Goal: Task Accomplishment & Management: Use online tool/utility

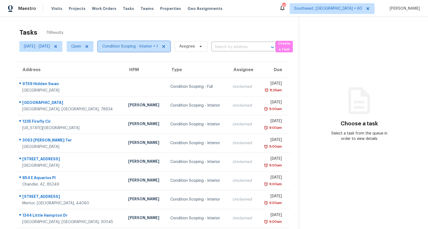
click at [140, 49] on span "Condition Scoping - Interior + 1" at bounding box center [134, 46] width 73 height 11
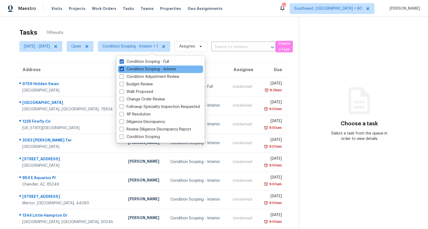
click at [134, 70] on label "Condition Scoping - Interior" at bounding box center [148, 69] width 57 height 5
click at [123, 70] on input "Condition Scoping - Interior" at bounding box center [121, 68] width 3 height 3
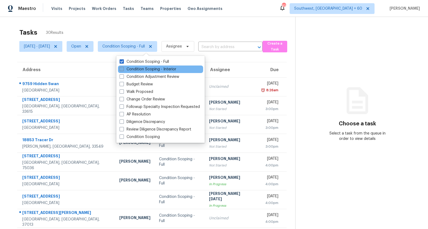
click at [134, 70] on label "Condition Scoping - Interior" at bounding box center [148, 69] width 57 height 5
click at [123, 70] on input "Condition Scoping - Interior" at bounding box center [121, 68] width 3 height 3
checkbox input "true"
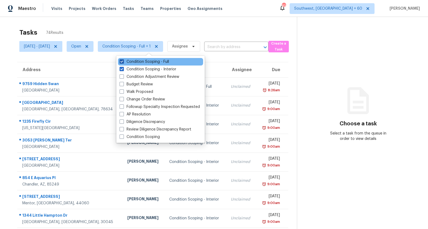
click at [134, 61] on label "Condition Scoping - Full" at bounding box center [144, 61] width 49 height 5
click at [123, 61] on input "Condition Scoping - Full" at bounding box center [121, 60] width 3 height 3
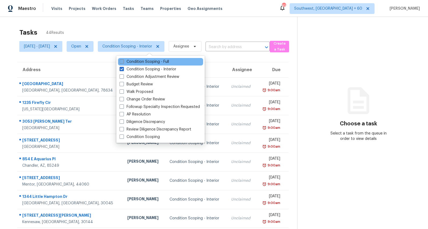
click at [134, 61] on label "Condition Scoping - Full" at bounding box center [144, 61] width 49 height 5
click at [123, 61] on input "Condition Scoping - Full" at bounding box center [121, 60] width 3 height 3
checkbox input "true"
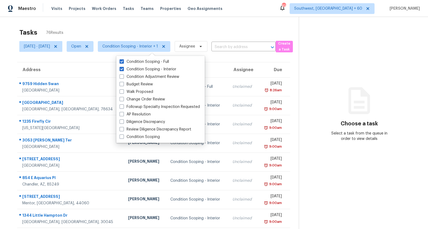
click at [120, 26] on div "Tasks 76 Results" at bounding box center [159, 33] width 280 height 14
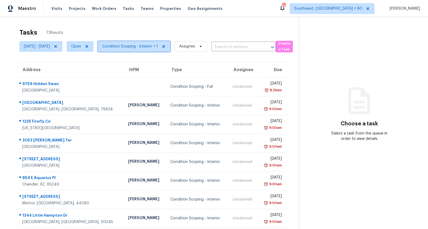
click at [143, 50] on span "Condition Scoping - Interior + 1" at bounding box center [134, 46] width 73 height 11
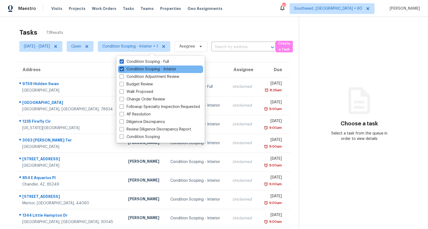
click at [134, 69] on label "Condition Scoping - Interior" at bounding box center [148, 69] width 57 height 5
click at [123, 69] on input "Condition Scoping - Interior" at bounding box center [121, 68] width 3 height 3
checkbox input "false"
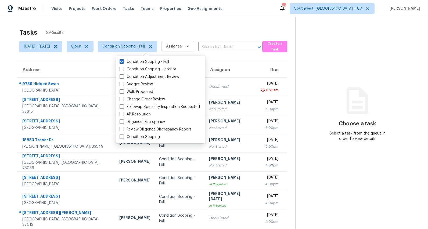
click at [135, 28] on div "Tasks 29 Results" at bounding box center [157, 33] width 276 height 14
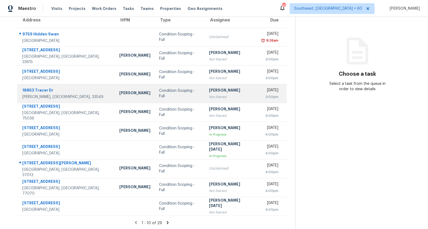
scroll to position [51, 0]
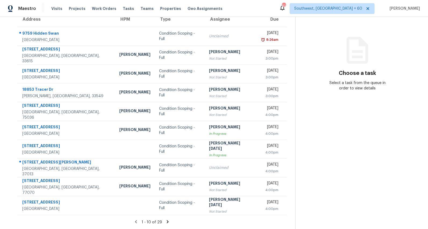
click at [169, 222] on icon at bounding box center [167, 222] width 5 height 5
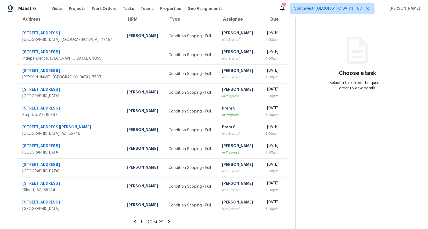
click at [170, 222] on icon at bounding box center [169, 222] width 2 height 3
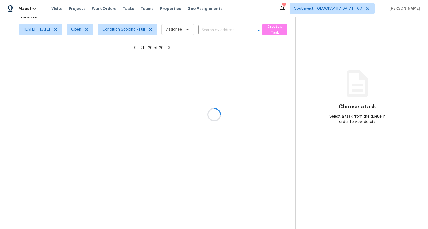
scroll to position [32, 0]
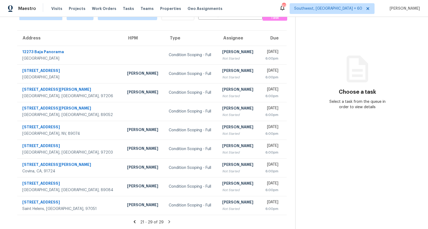
click at [170, 222] on icon at bounding box center [169, 222] width 2 height 3
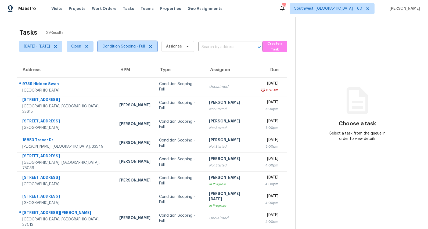
click at [139, 47] on span "Condition Scoping - Full" at bounding box center [123, 46] width 42 height 5
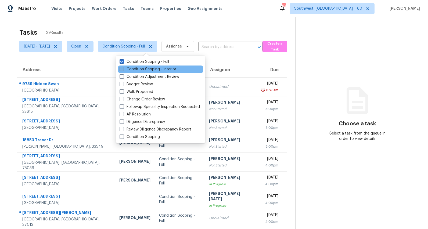
click at [135, 69] on label "Condition Scoping - Interior" at bounding box center [148, 69] width 57 height 5
click at [123, 69] on input "Condition Scoping - Interior" at bounding box center [121, 68] width 3 height 3
checkbox input "true"
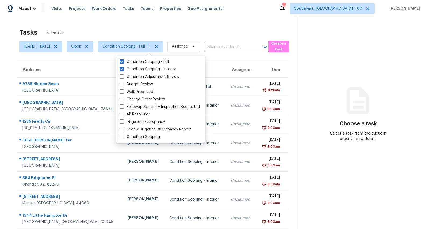
click at [112, 27] on div "Tasks 73 Results" at bounding box center [158, 33] width 278 height 14
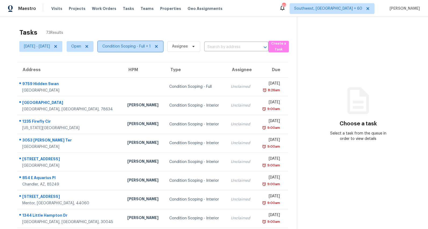
click at [142, 51] on span "Condition Scoping - Full + 1" at bounding box center [130, 46] width 65 height 11
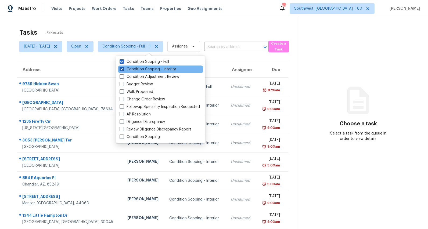
click at [140, 69] on label "Condition Scoping - Interior" at bounding box center [148, 69] width 57 height 5
click at [123, 69] on input "Condition Scoping - Interior" at bounding box center [121, 68] width 3 height 3
checkbox input "false"
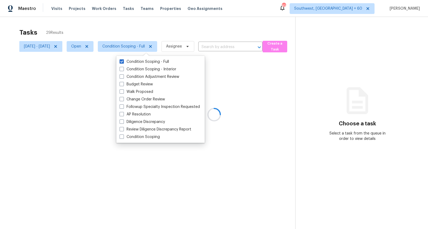
click at [112, 24] on div at bounding box center [214, 114] width 428 height 229
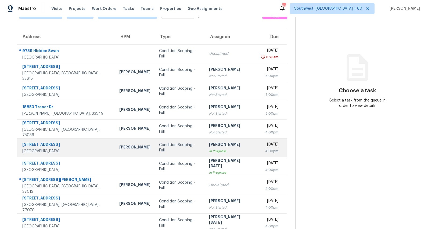
scroll to position [51, 0]
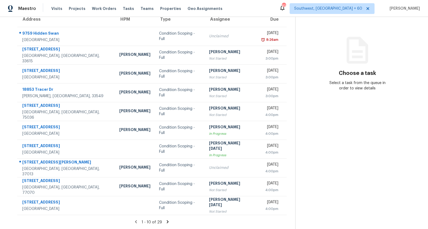
click at [169, 221] on icon at bounding box center [168, 222] width 2 height 3
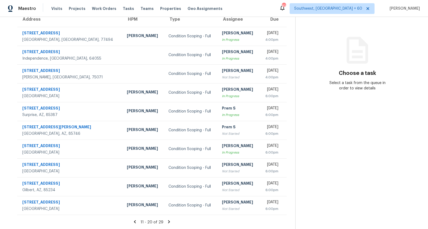
click at [170, 222] on icon at bounding box center [169, 222] width 2 height 3
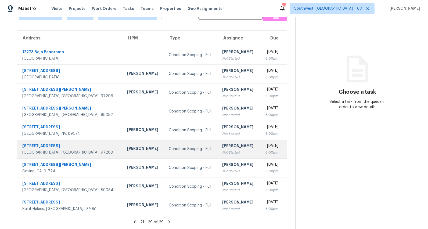
scroll to position [0, 0]
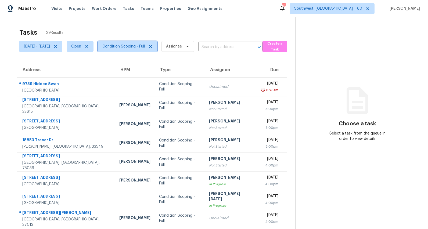
click at [144, 47] on span "Condition Scoping - Full" at bounding box center [123, 46] width 42 height 5
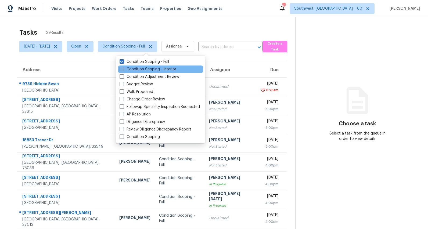
click at [138, 71] on label "Condition Scoping - Interior" at bounding box center [148, 69] width 57 height 5
click at [123, 70] on input "Condition Scoping - Interior" at bounding box center [121, 68] width 3 height 3
checkbox input "true"
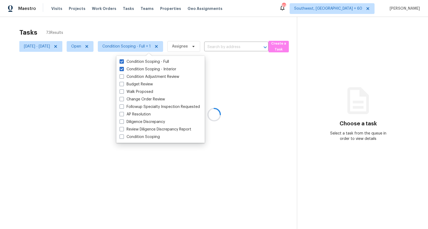
click at [104, 26] on div at bounding box center [214, 114] width 428 height 229
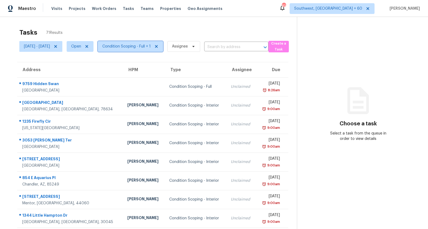
click at [143, 48] on span "Condition Scoping - Full + 1" at bounding box center [126, 46] width 48 height 5
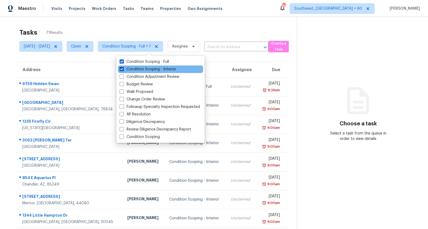
click at [140, 68] on label "Condition Scoping - Interior" at bounding box center [148, 69] width 57 height 5
click at [123, 68] on input "Condition Scoping - Interior" at bounding box center [121, 68] width 3 height 3
checkbox input "false"
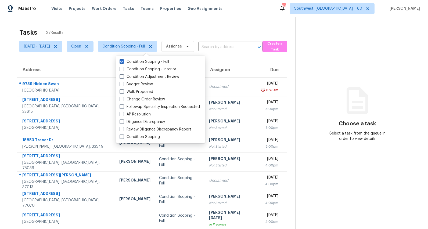
click at [142, 33] on div "Tasks 27 Results" at bounding box center [157, 33] width 276 height 14
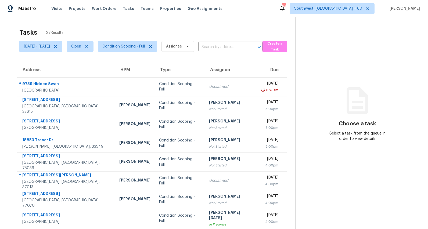
click at [133, 52] on span "Condition Scoping - Full" at bounding box center [126, 47] width 64 height 14
click at [133, 50] on span "Condition Scoping - Full" at bounding box center [127, 46] width 59 height 11
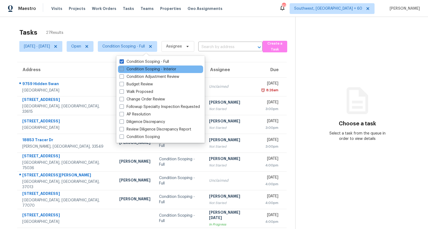
click at [132, 70] on label "Condition Scoping - Interior" at bounding box center [148, 69] width 57 height 5
click at [123, 70] on input "Condition Scoping - Interior" at bounding box center [121, 68] width 3 height 3
checkbox input "true"
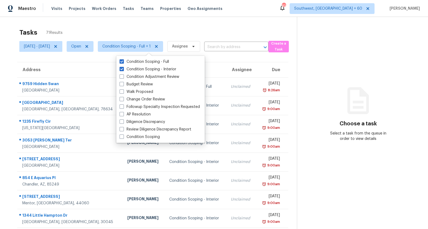
click at [125, 28] on div "Tasks 71 Results" at bounding box center [158, 33] width 278 height 14
